Goal: Task Accomplishment & Management: Manage account settings

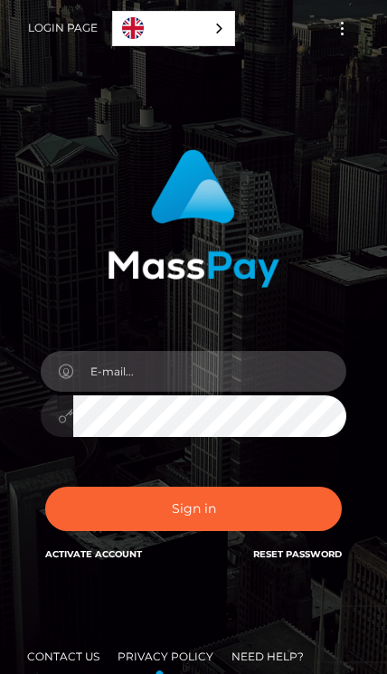
type input "[EMAIL_ADDRESS][DOMAIN_NAME]"
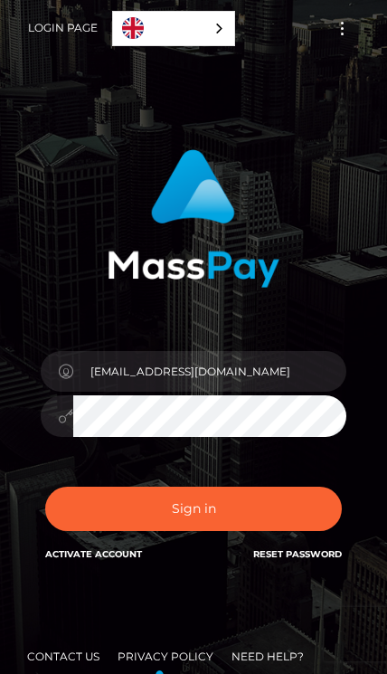
click at [319, 522] on button "Sign in" at bounding box center [193, 508] width 297 height 44
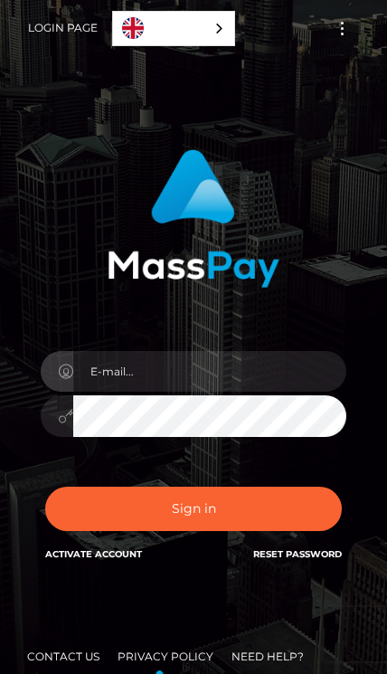
click at [341, 353] on div at bounding box center [193, 406] width 333 height 138
click at [347, 35] on button "Toggle navigation" at bounding box center [341, 28] width 33 height 24
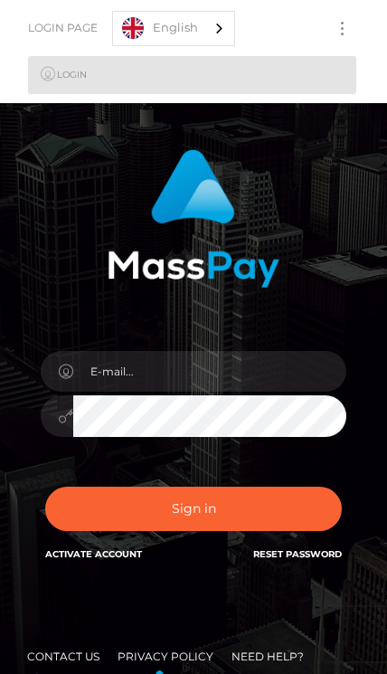
click at [70, 30] on link "Login Page" at bounding box center [63, 28] width 70 height 38
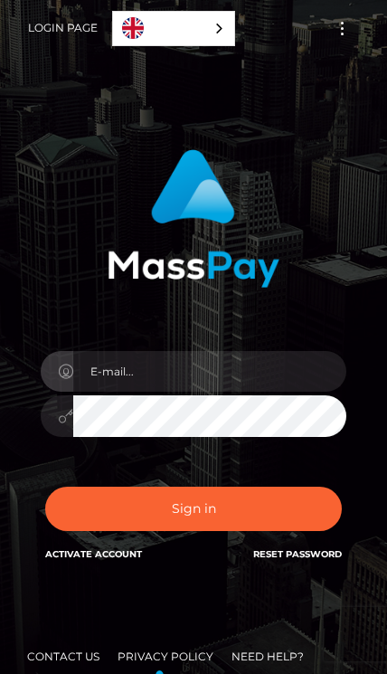
click at [118, 195] on img at bounding box center [194, 218] width 172 height 138
click at [204, 19] on link "English" at bounding box center [173, 28] width 121 height 33
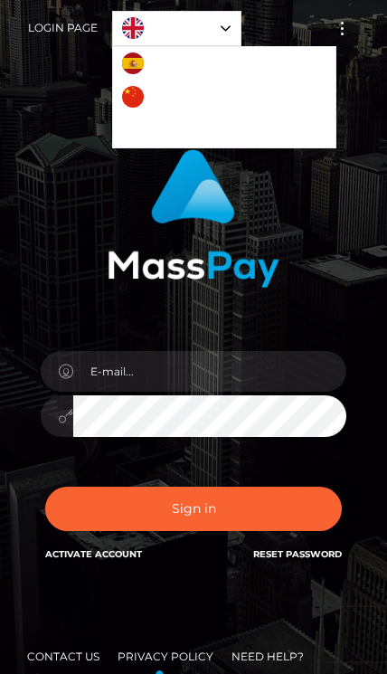
click at [232, 24] on link "English" at bounding box center [176, 28] width 127 height 33
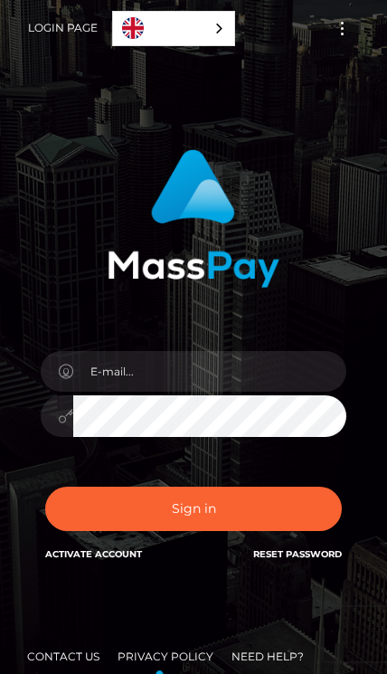
click at [231, 19] on link "English" at bounding box center [173, 28] width 121 height 33
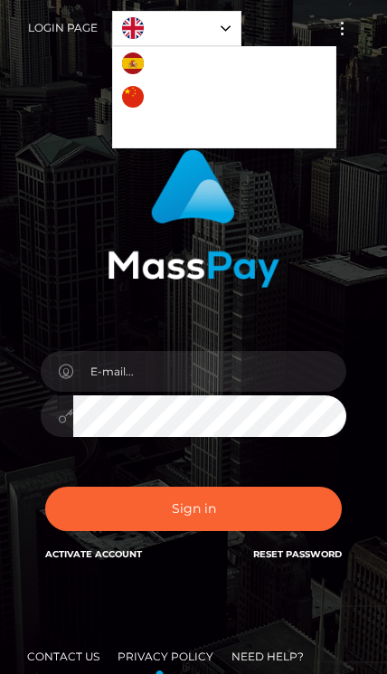
click at [174, 121] on link "Português ([GEOGRAPHIC_DATA])" at bounding box center [224, 130] width 222 height 33
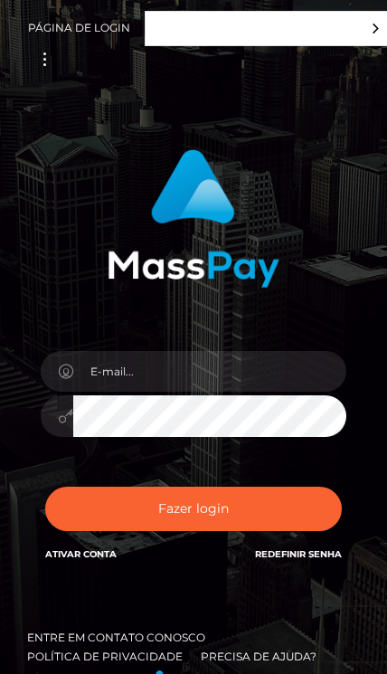
click at [268, 19] on link "Português ([GEOGRAPHIC_DATA])" at bounding box center [268, 28] width 245 height 33
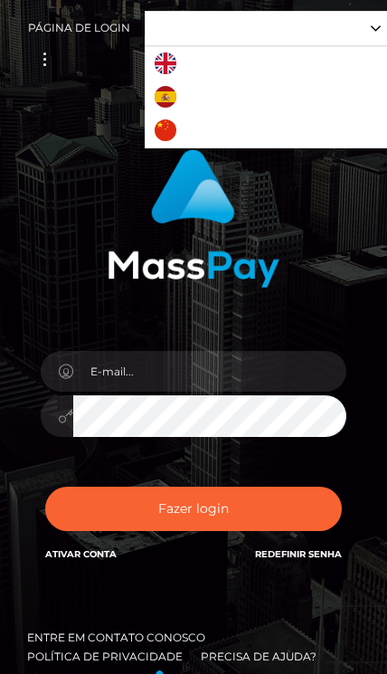
click at [182, 59] on link "English" at bounding box center [195, 63] width 99 height 33
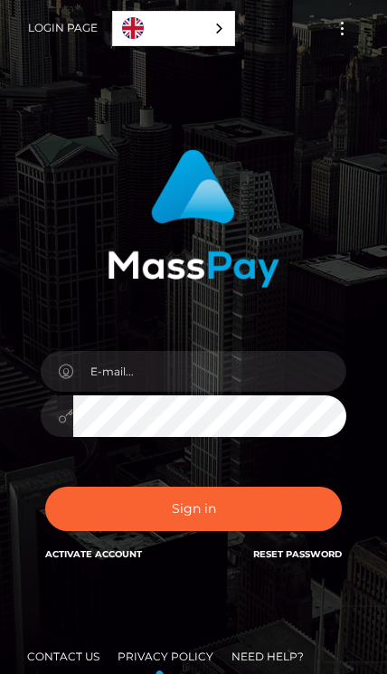
click at [334, 23] on button "Toggle navigation" at bounding box center [341, 28] width 33 height 24
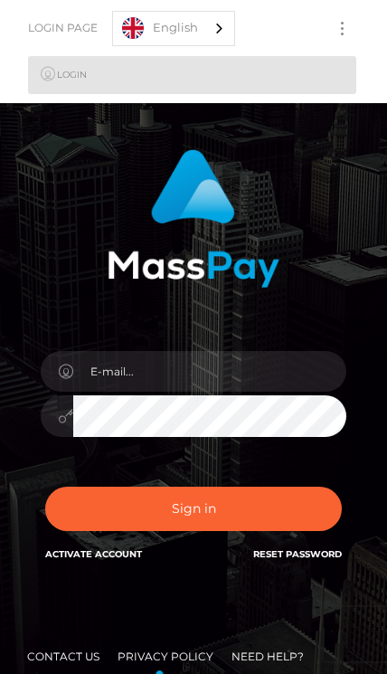
click at [357, 26] on button "Toggle navigation" at bounding box center [341, 28] width 33 height 24
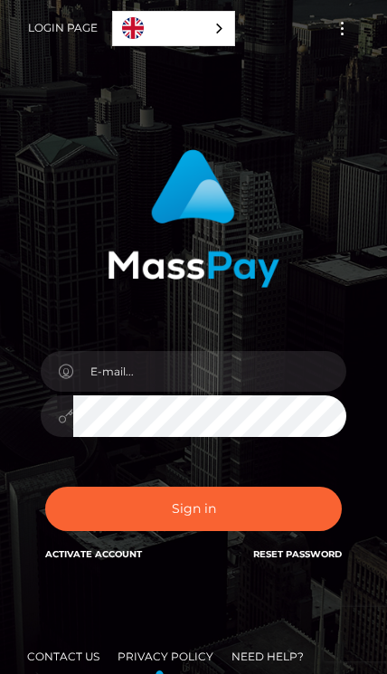
click at [335, 37] on button "Toggle navigation" at bounding box center [341, 28] width 33 height 24
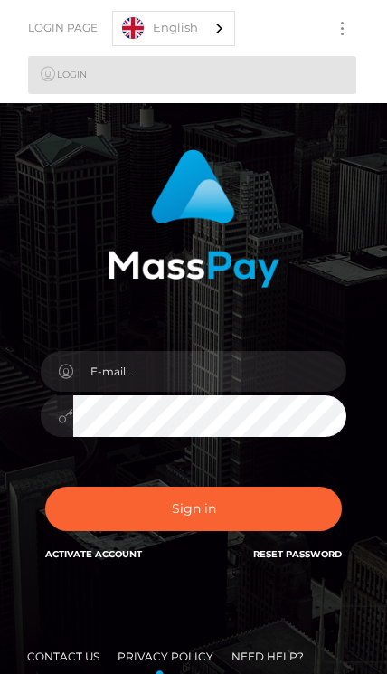
click at [177, 287] on img at bounding box center [194, 218] width 172 height 138
click at [238, 71] on link "Login" at bounding box center [192, 75] width 328 height 38
